Goal: Transaction & Acquisition: Purchase product/service

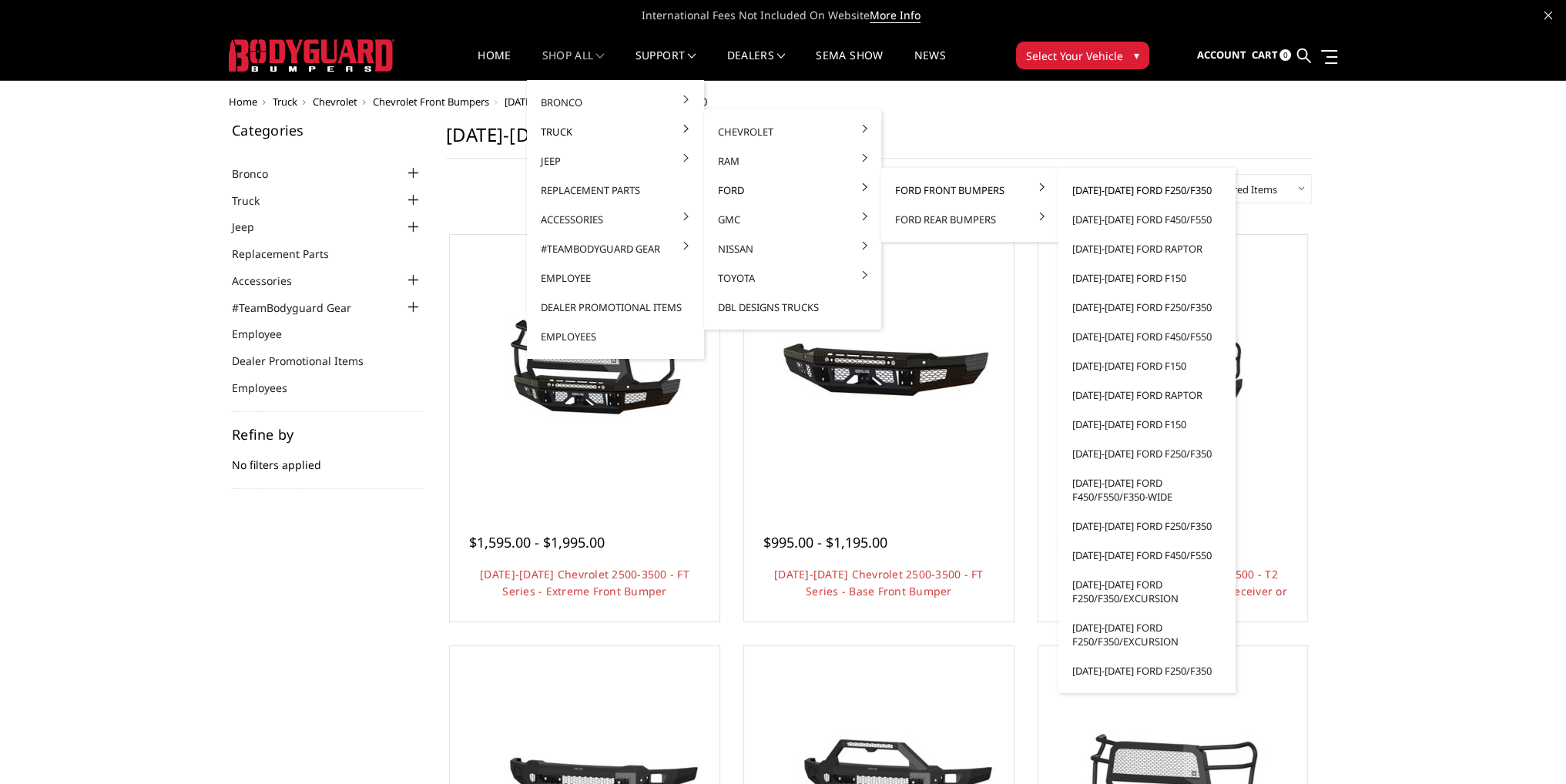
click at [1107, 189] on link "[DATE]-[DATE] Ford F250/F350" at bounding box center [1146, 190] width 165 height 29
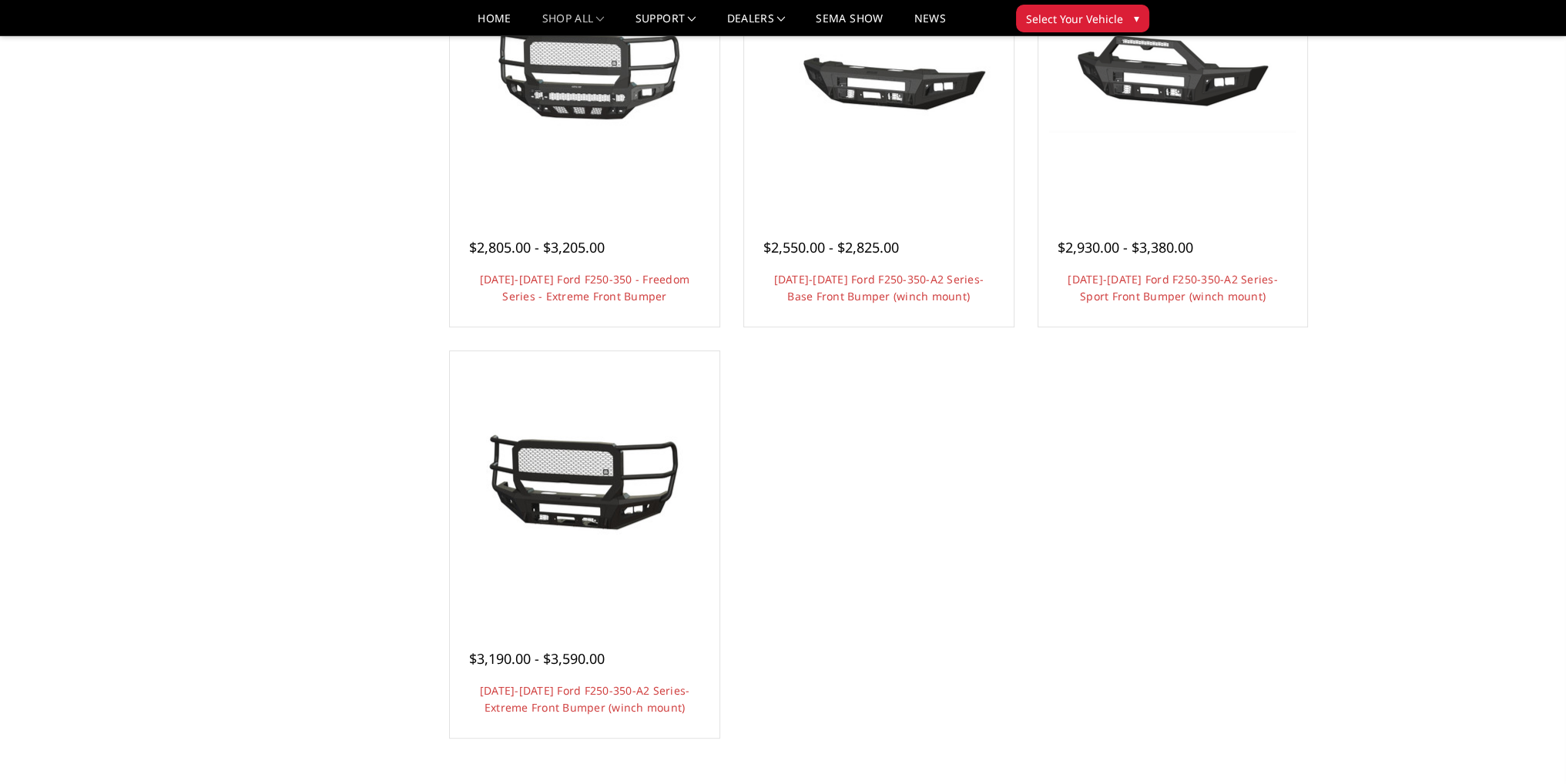
scroll to position [1078, 0]
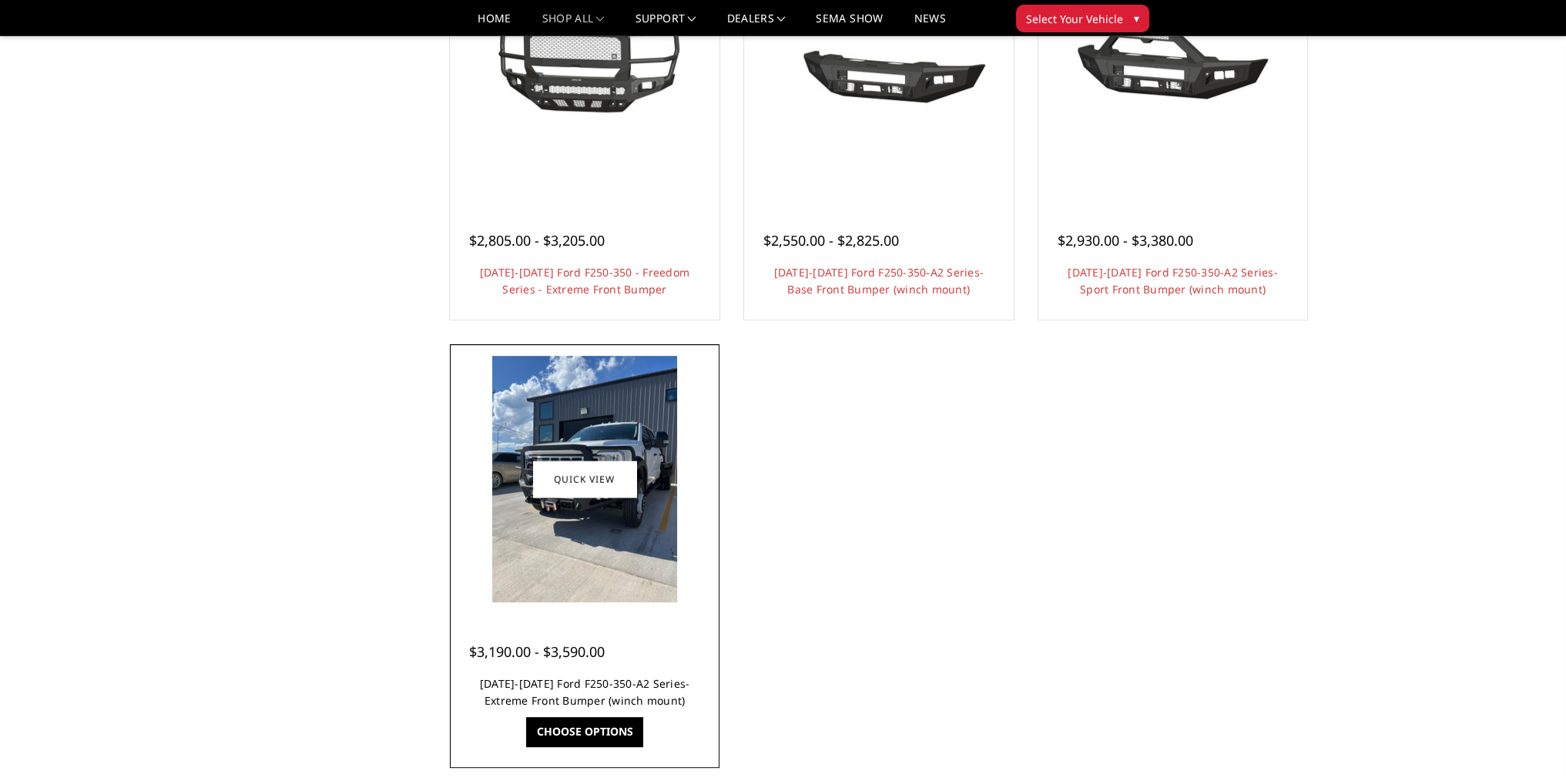
click at [597, 686] on link "[DATE]-[DATE] Ford F250-350-A2 Series-Extreme Front Bumper (winch mount)" at bounding box center [585, 691] width 210 height 32
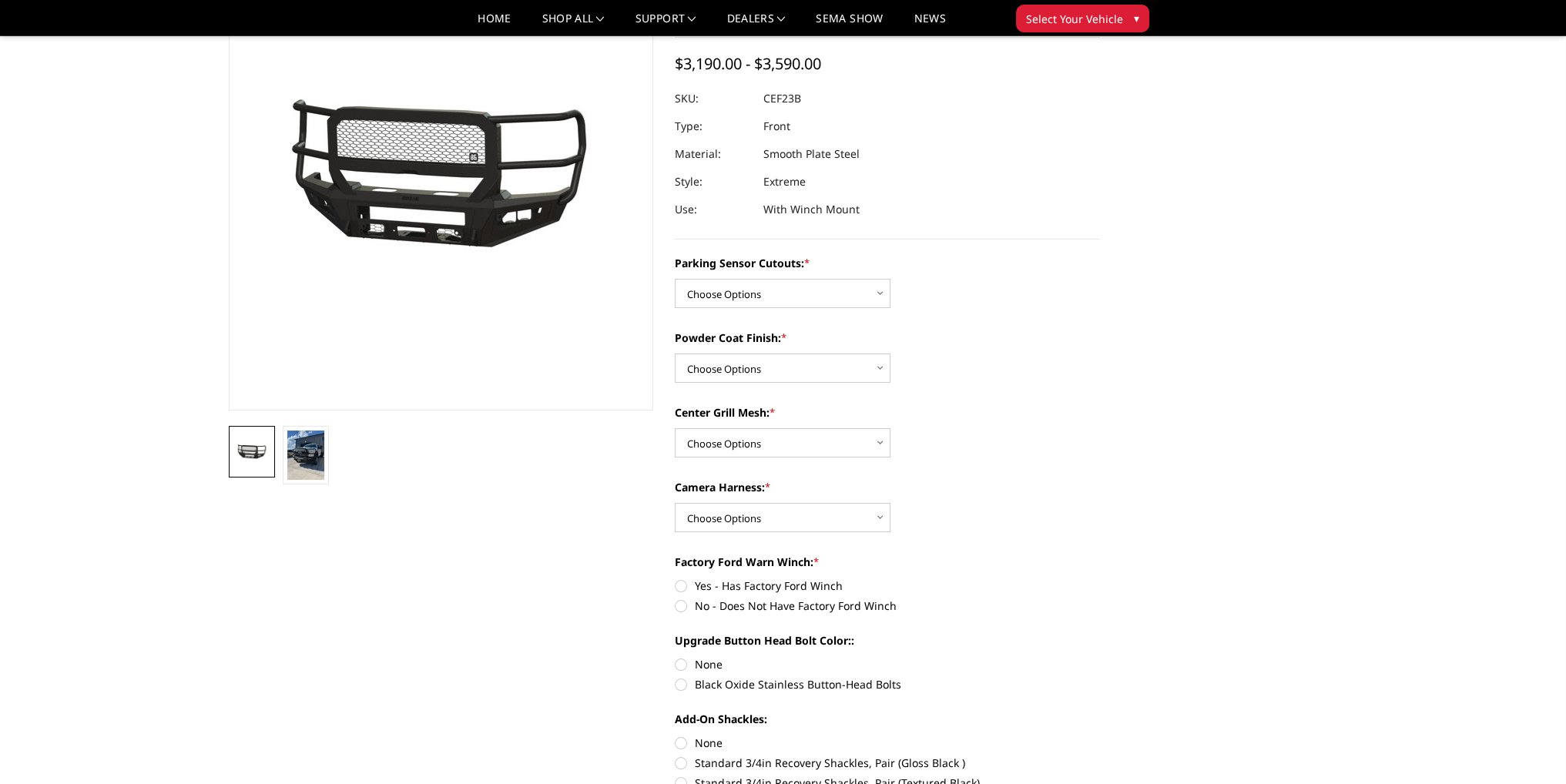
scroll to position [231, 0]
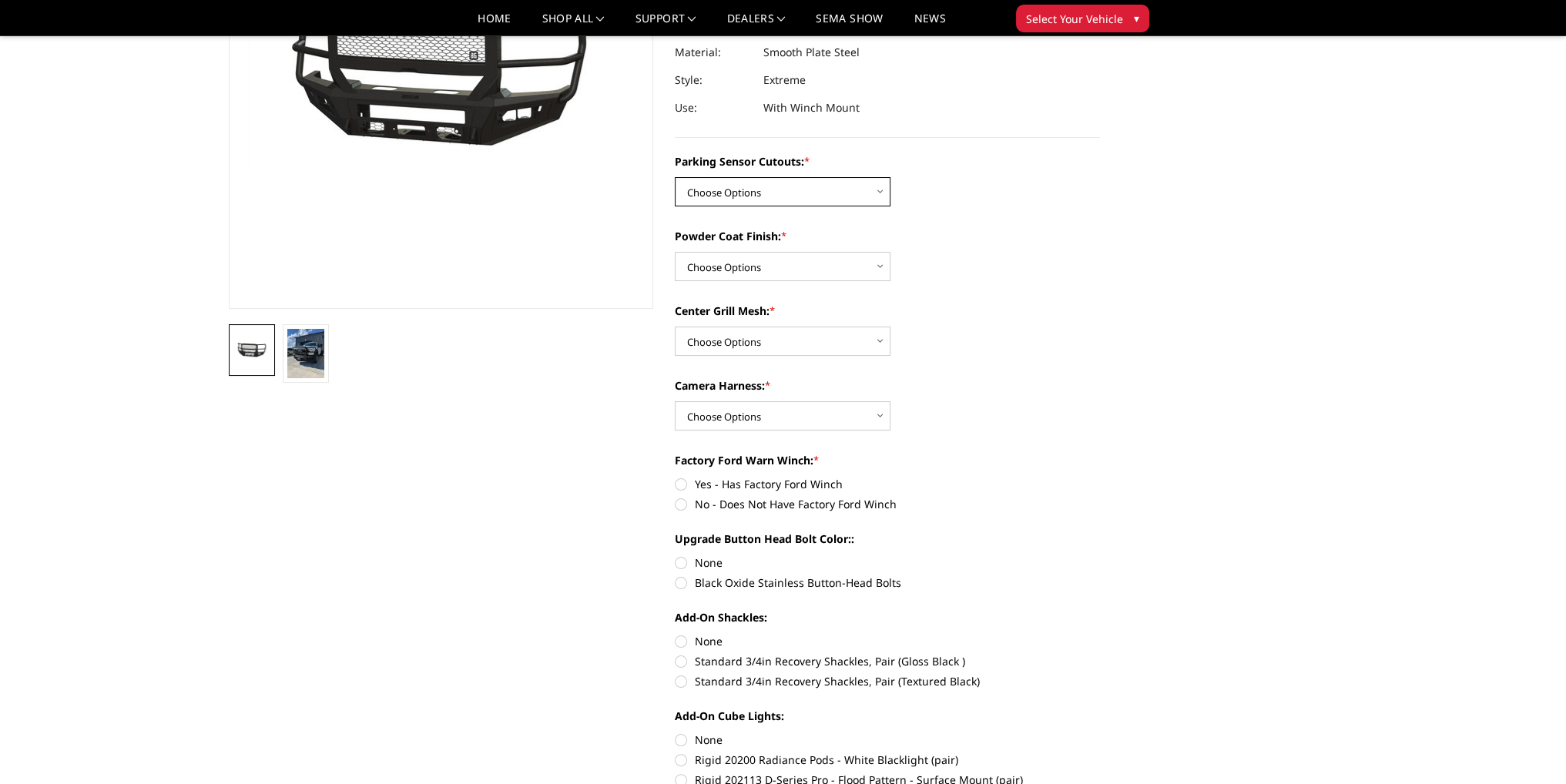
click at [770, 188] on select "Choose Options No-Without Parking Sensor Cutouts Yes-With Parking Sensor Cutouts" at bounding box center [783, 191] width 215 height 29
select select "2421"
click at [675, 177] on select "Choose Options No-Without Parking Sensor Cutouts Yes-With Parking Sensor Cutouts" at bounding box center [783, 191] width 215 height 29
drag, startPoint x: 754, startPoint y: 259, endPoint x: 754, endPoint y: 269, distance: 10.0
click at [754, 259] on select "Choose Options Bare Metal Textured Black Powder Coat" at bounding box center [783, 265] width 215 height 29
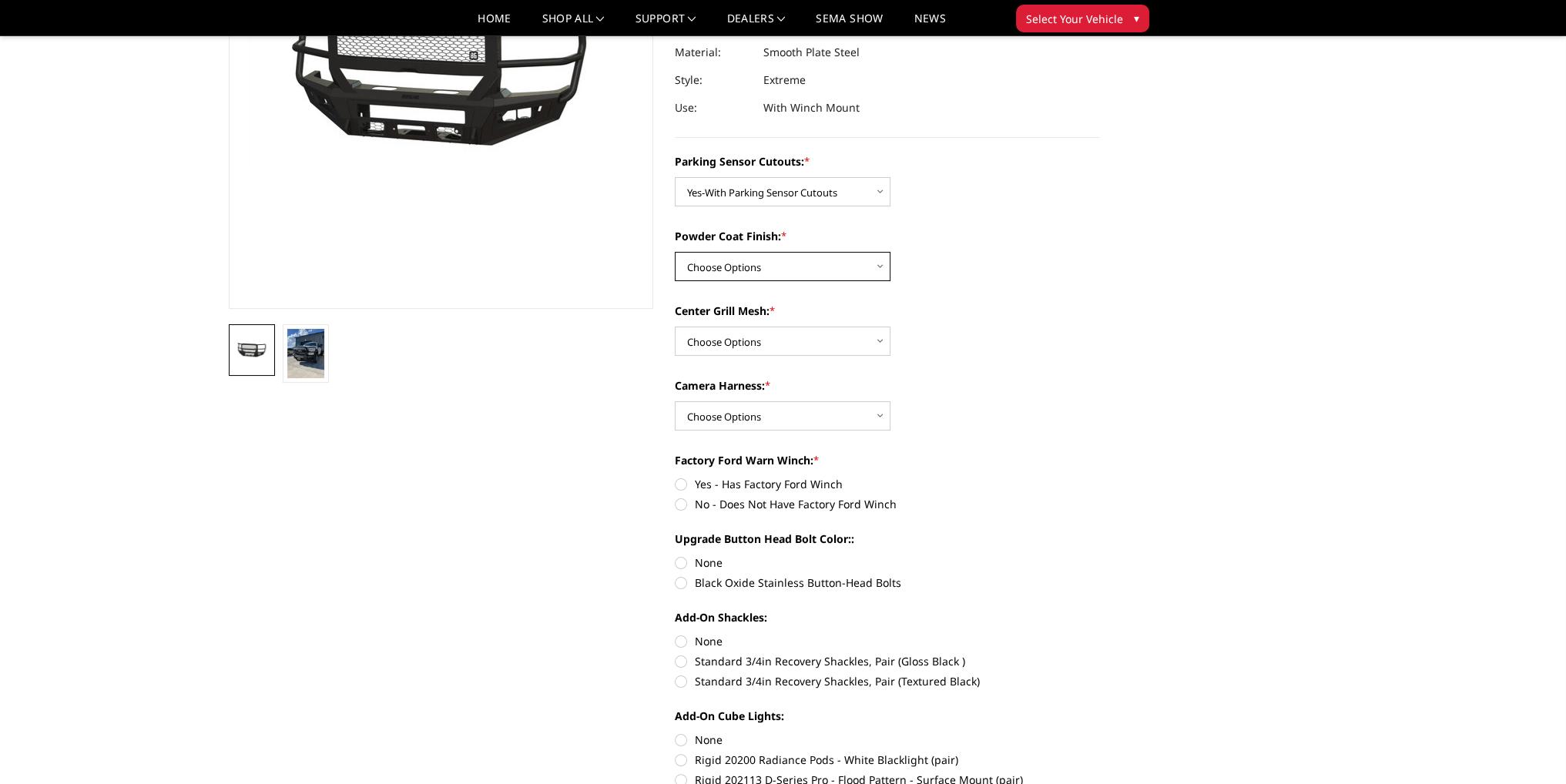
select select "2423"
click at [675, 251] on select "Choose Options Bare Metal Textured Black Powder Coat" at bounding box center [783, 265] width 215 height 29
click at [733, 268] on select "Choose Options Bare Metal Textured Black Powder Coat" at bounding box center [783, 265] width 215 height 29
click at [675, 251] on select "Choose Options Bare Metal Textured Black Powder Coat" at bounding box center [783, 265] width 215 height 29
click at [728, 338] on select "Choose Options With Center Grill Mesh Without Center Grill Mesh" at bounding box center [783, 340] width 215 height 29
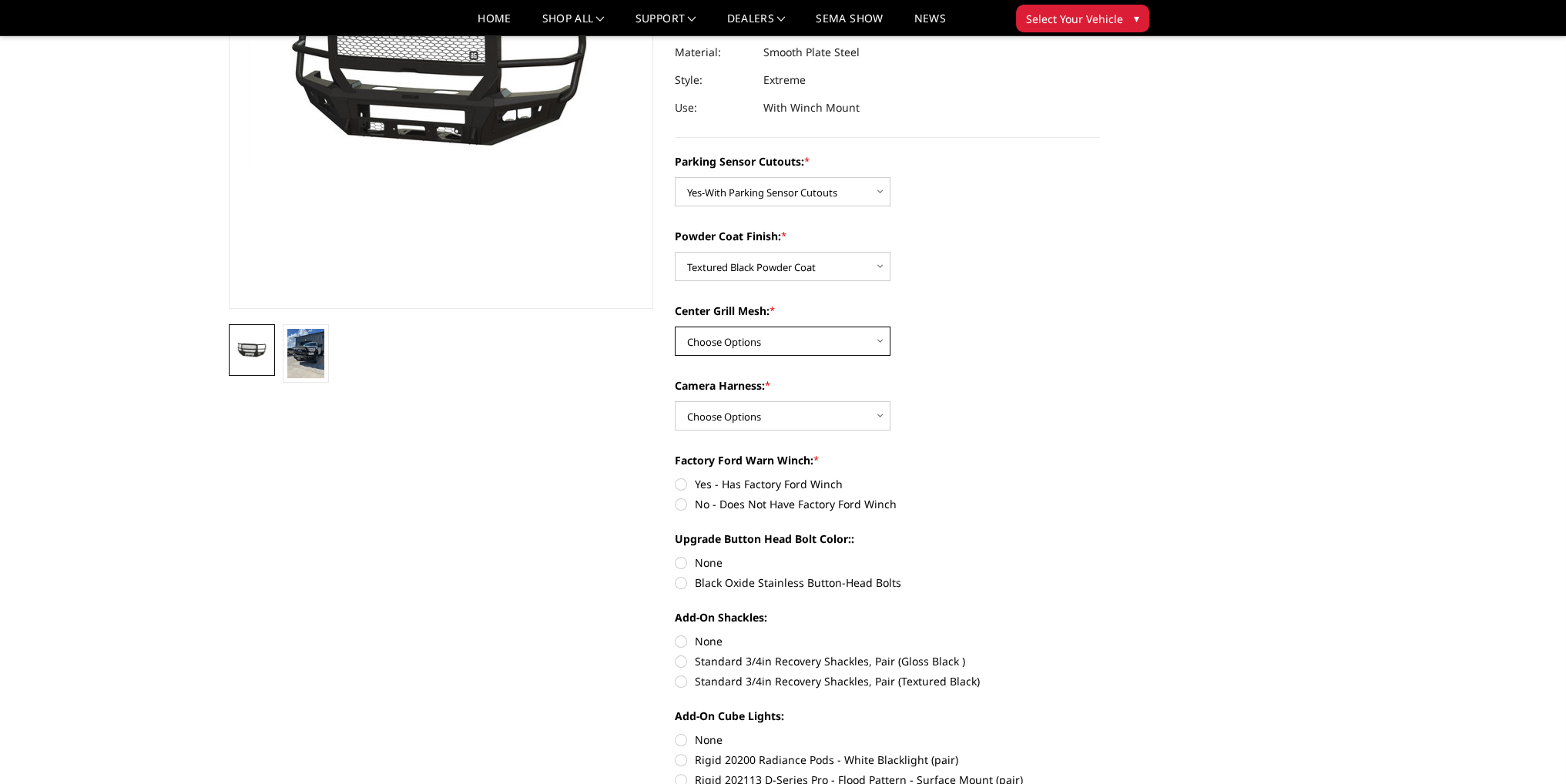
select select "2424"
click at [675, 326] on select "Choose Options With Center Grill Mesh Without Center Grill Mesh" at bounding box center [783, 340] width 215 height 29
click at [724, 406] on select "Choose Options WITH Camera Harness WITHOUT Camera Harness" at bounding box center [783, 415] width 215 height 29
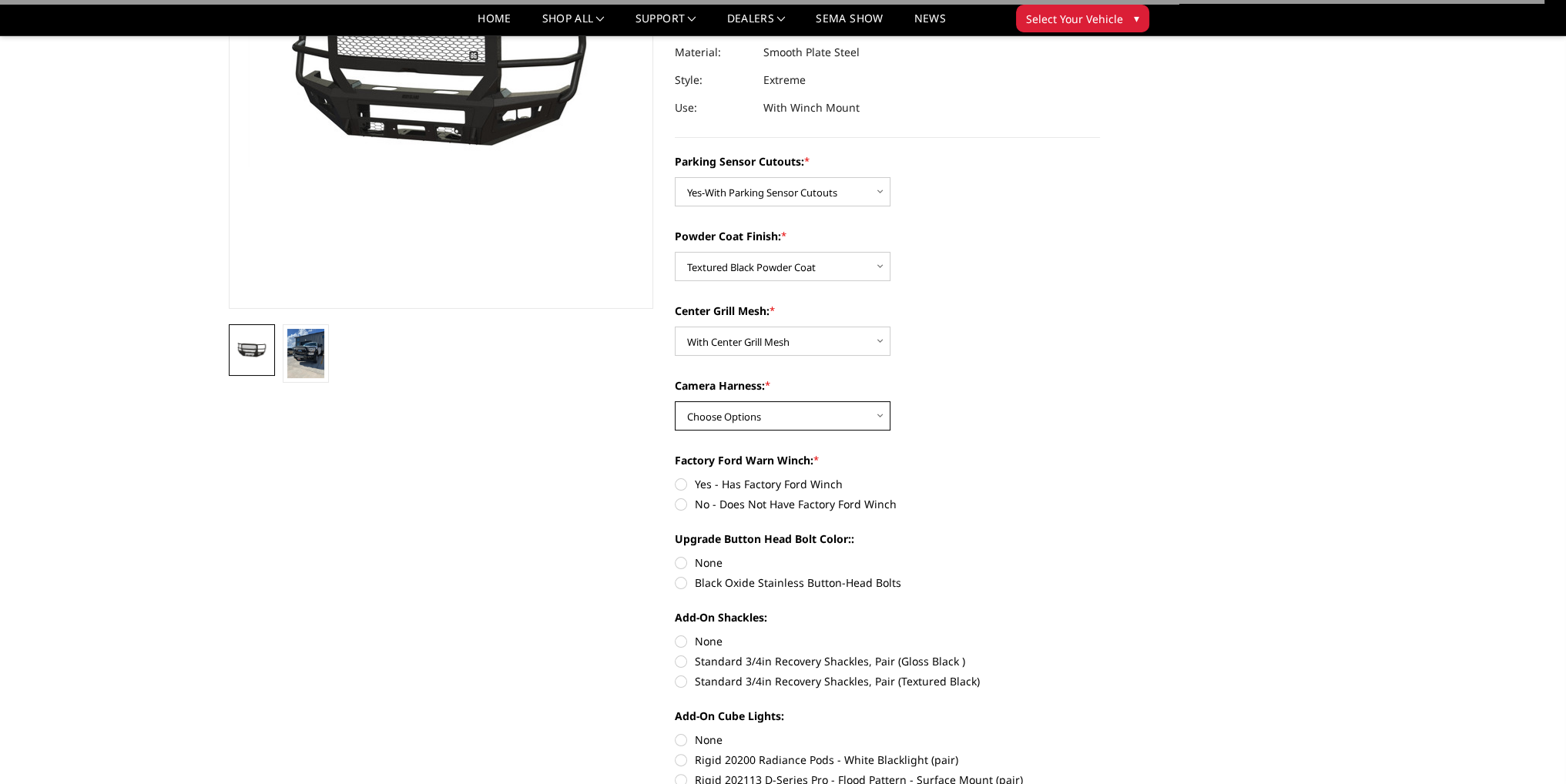
select select "2426"
click at [675, 401] on select "Choose Options WITH Camera Harness WITHOUT Camera Harness" at bounding box center [783, 415] width 215 height 29
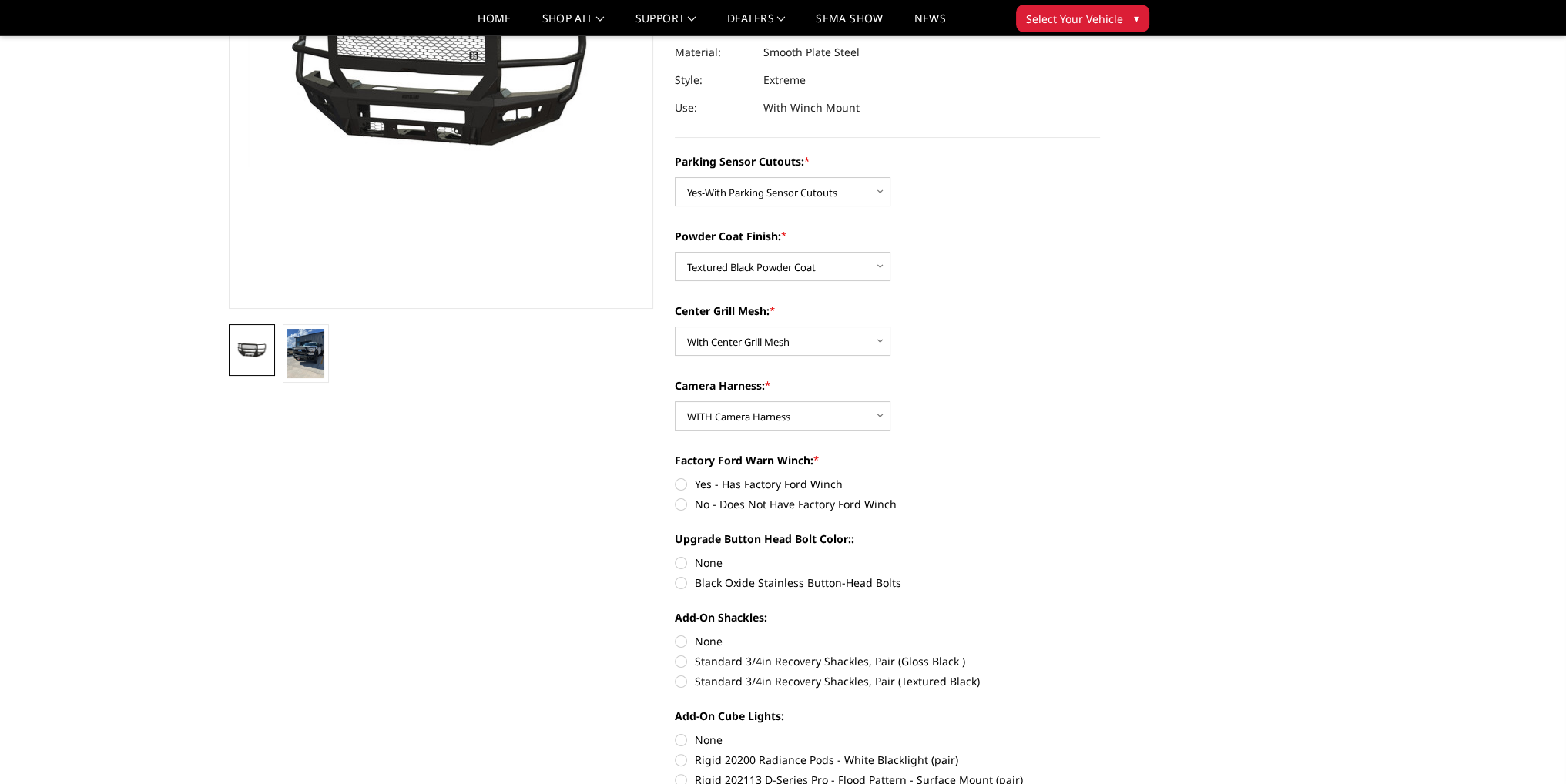
click at [678, 488] on label "Yes - Has Factory Ford Winch" at bounding box center [888, 483] width 425 height 16
click at [676, 476] on input "Yes - Has Factory Ford Winch" at bounding box center [675, 475] width 1 height 1
radio input "true"
click at [679, 584] on label "Black Oxide Stainless Button-Head Bolts" at bounding box center [888, 582] width 425 height 16
click at [1099, 555] on input "Black Oxide Stainless Button-Head Bolts" at bounding box center [1099, 554] width 1 height 1
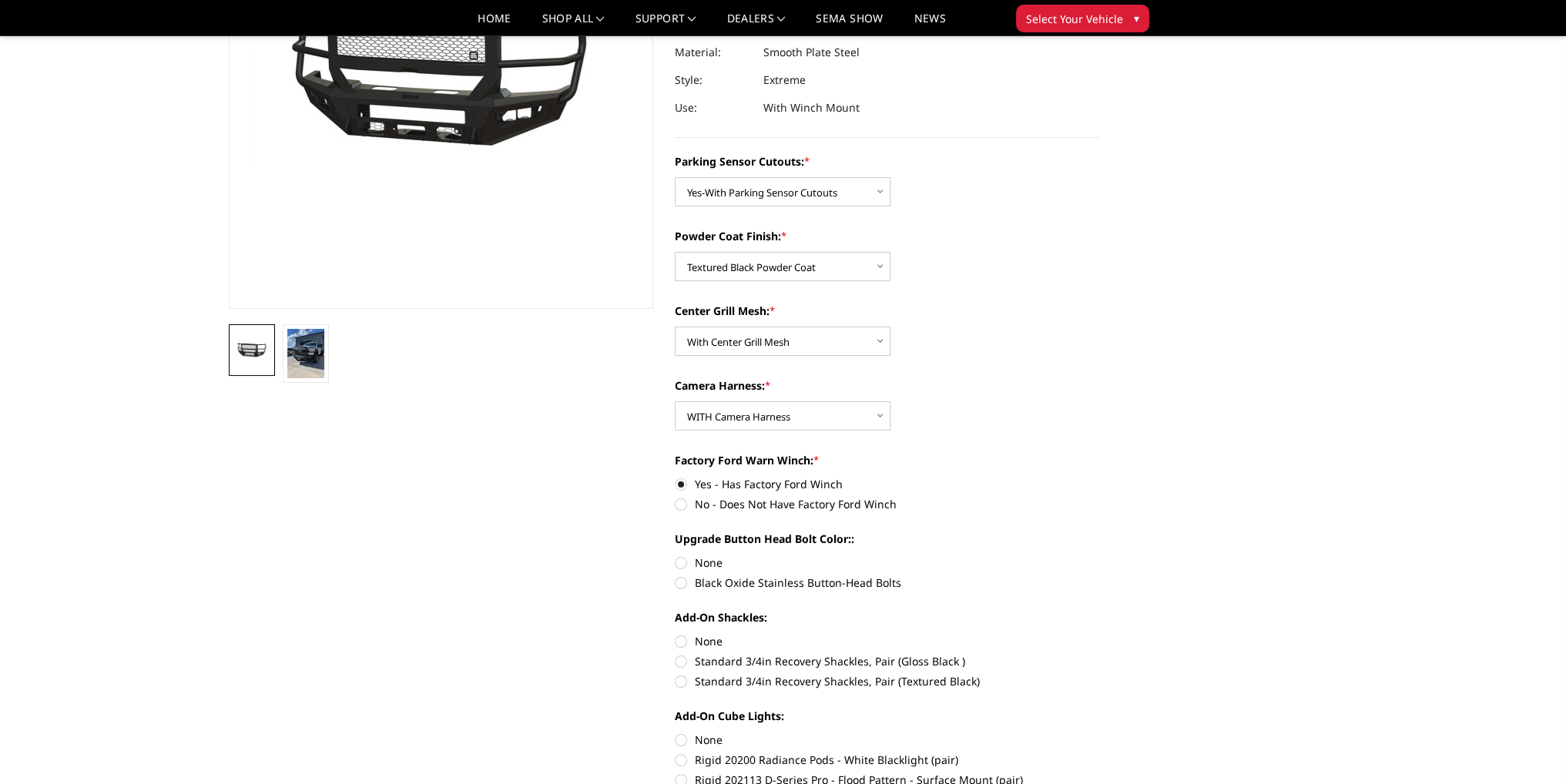
radio input "true"
click at [679, 679] on label "Standard 3/4in Recovery Shackles, Pair (Textured Black)" at bounding box center [888, 681] width 425 height 16
click at [1099, 653] on input "Standard 3/4in Recovery Shackles, Pair (Textured Black)" at bounding box center [1099, 653] width 1 height 1
radio input "true"
click at [677, 664] on label "Standard 3/4in Recovery Shackles, Pair (Gloss Black )" at bounding box center [888, 661] width 425 height 16
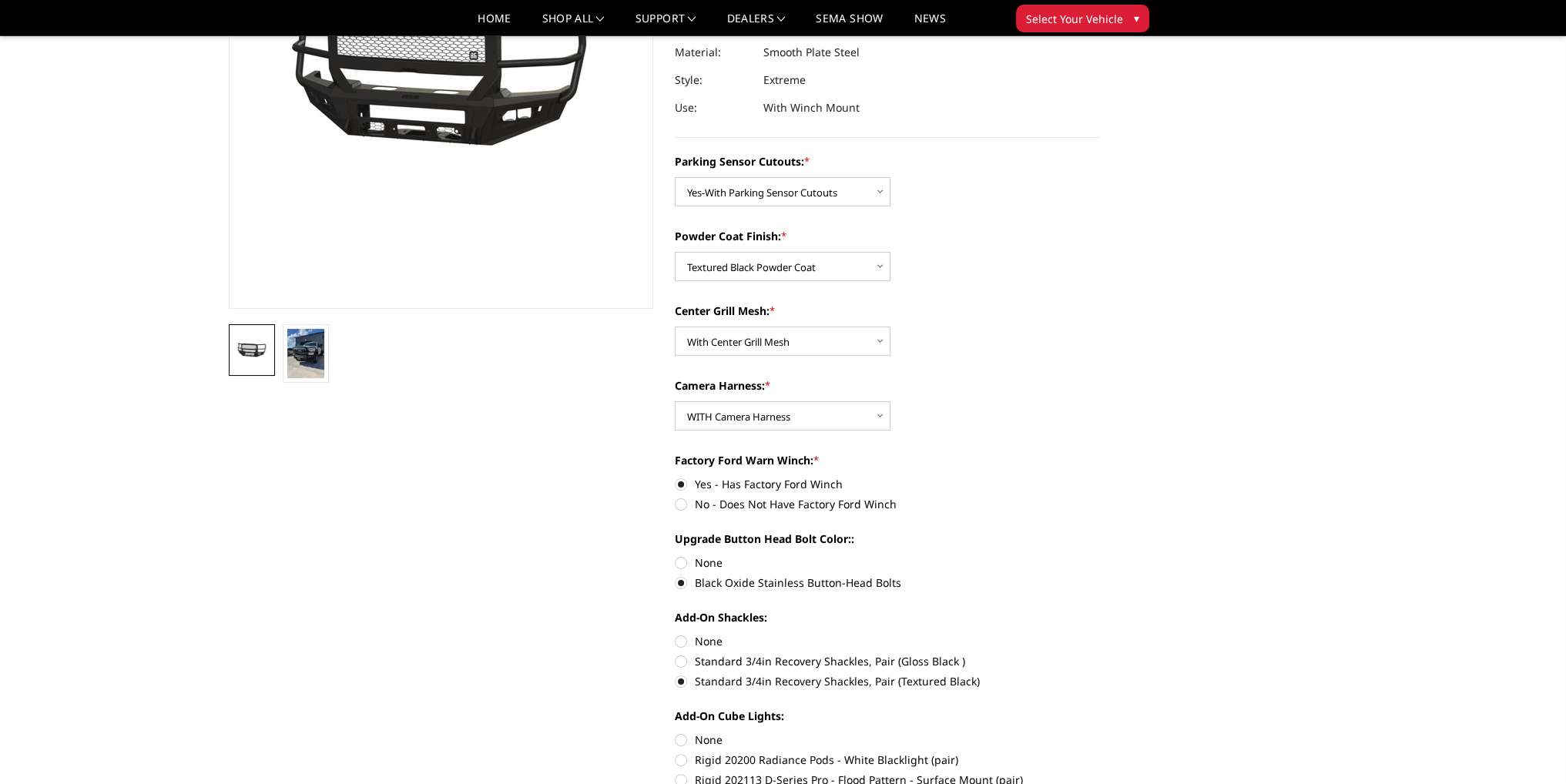
click at [1099, 633] on input "Standard 3/4in Recovery Shackles, Pair (Gloss Black )" at bounding box center [1099, 633] width 1 height 1
radio input "true"
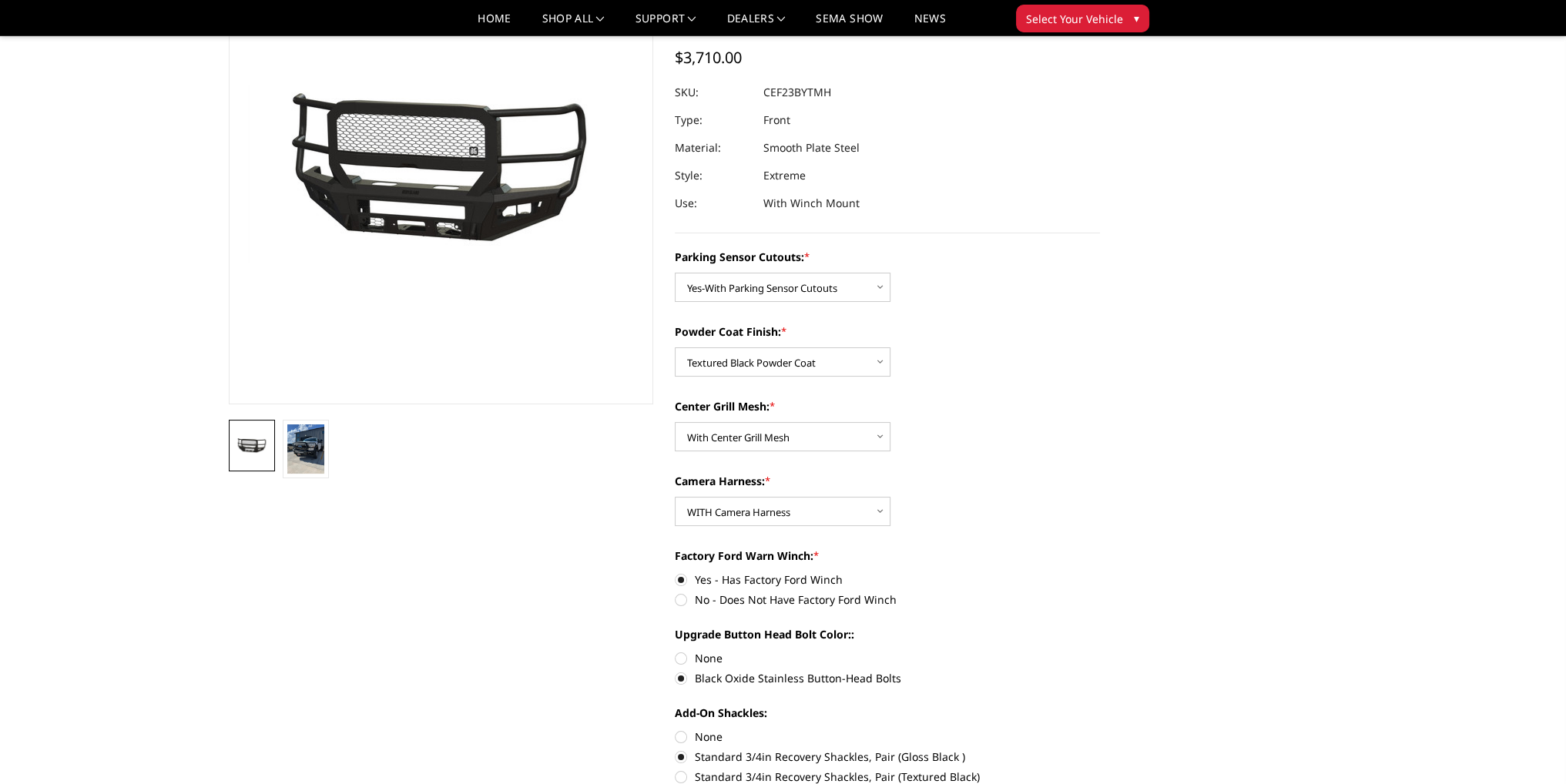
scroll to position [0, 0]
